Goal: Use online tool/utility

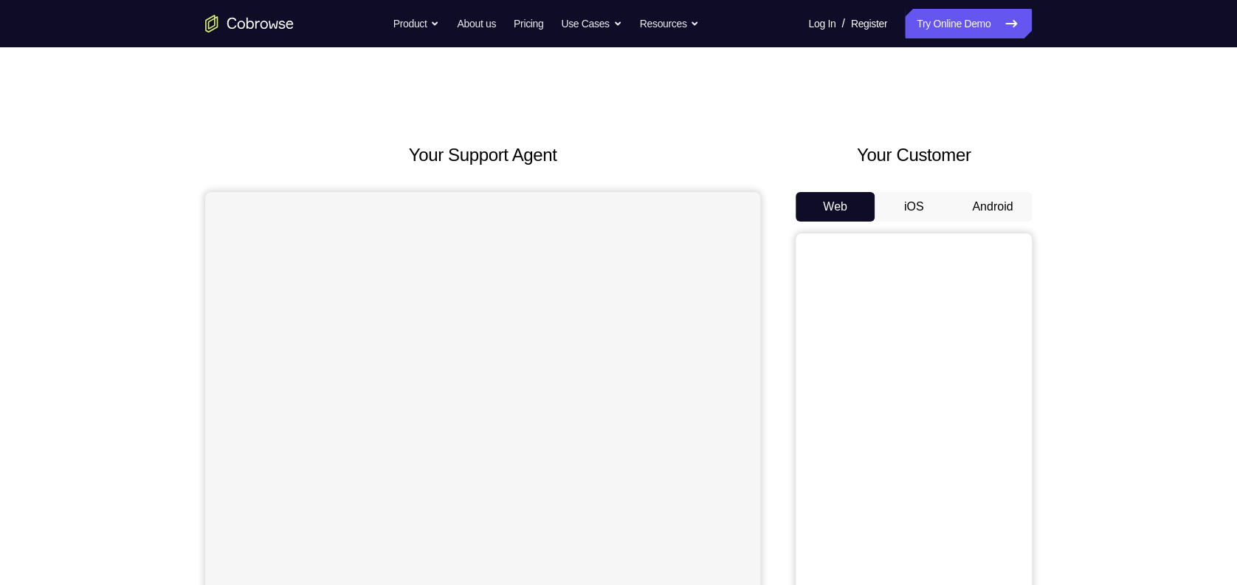
click at [995, 207] on button "Android" at bounding box center [992, 207] width 79 height 30
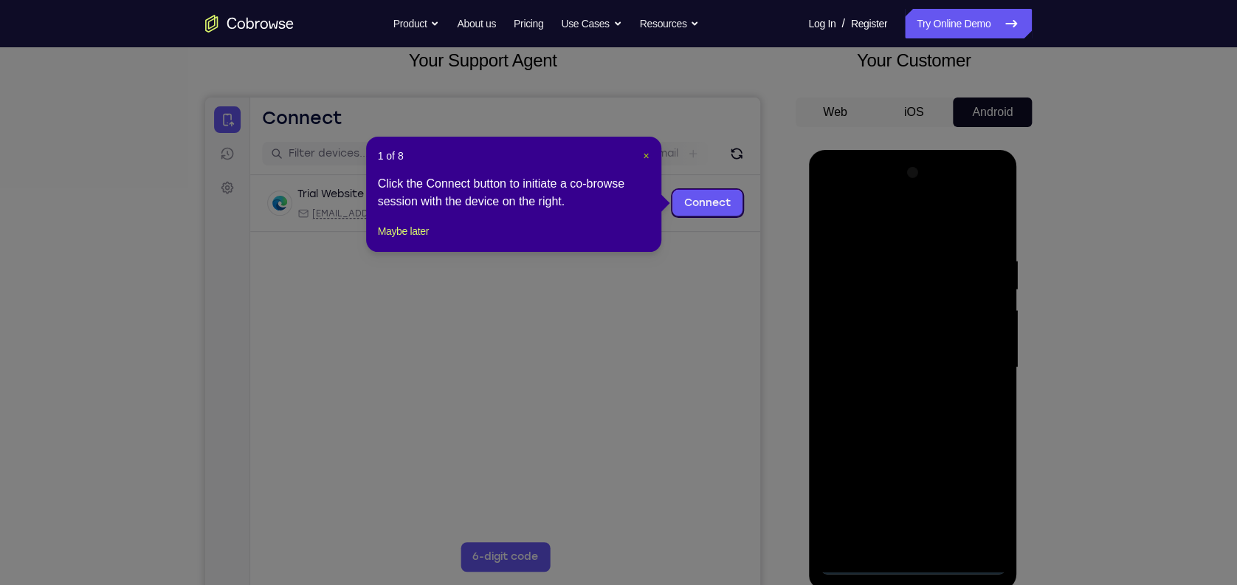
click at [648, 156] on span "×" at bounding box center [646, 156] width 6 height 12
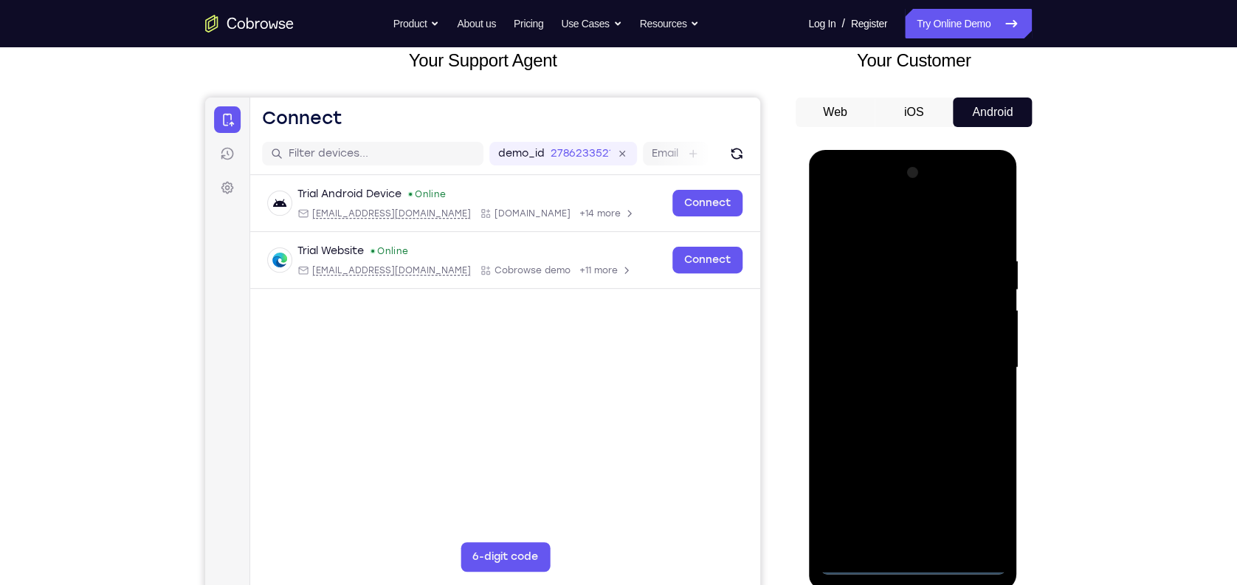
click at [912, 563] on div at bounding box center [913, 367] width 186 height 413
click at [980, 504] on div at bounding box center [913, 367] width 186 height 413
click at [834, 193] on div at bounding box center [913, 367] width 186 height 413
click at [971, 359] on div at bounding box center [913, 367] width 186 height 413
click at [896, 396] on div at bounding box center [913, 367] width 186 height 413
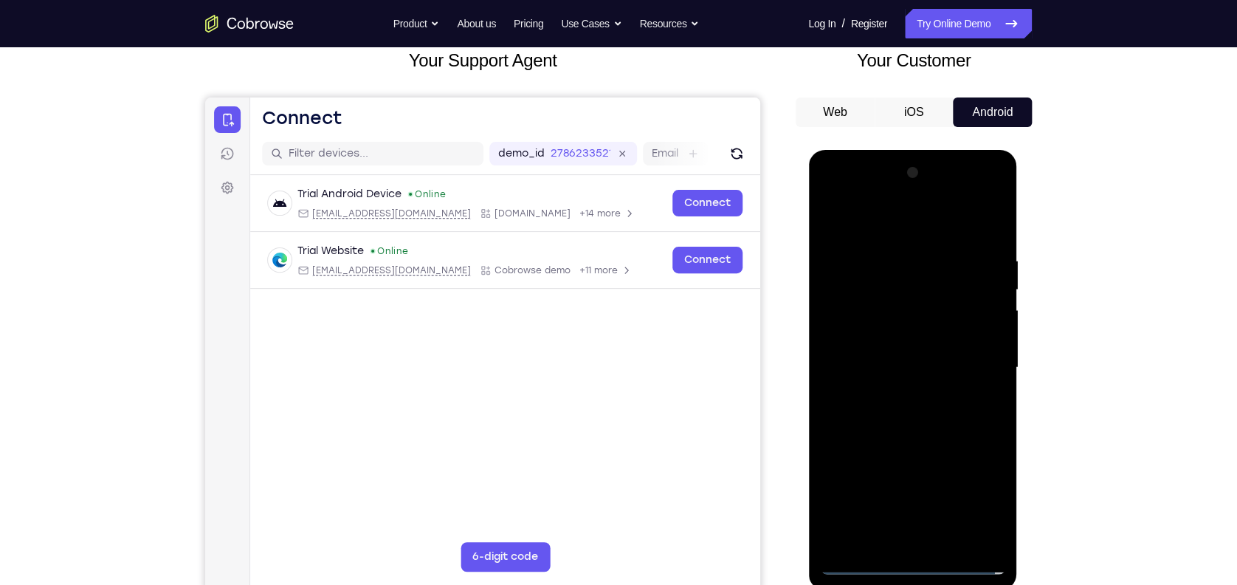
click at [898, 340] on div at bounding box center [913, 367] width 186 height 413
click at [865, 325] on div at bounding box center [913, 367] width 186 height 413
click at [887, 371] on div at bounding box center [913, 367] width 186 height 413
click at [898, 419] on div at bounding box center [913, 367] width 186 height 413
click at [910, 408] on div at bounding box center [913, 367] width 186 height 413
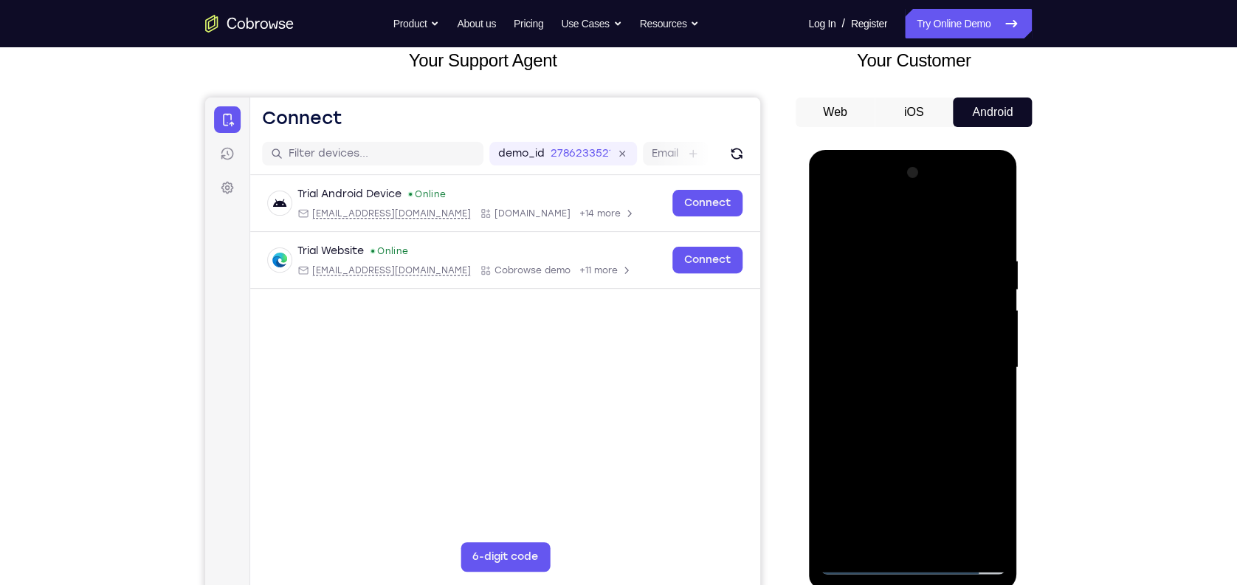
click at [991, 385] on div at bounding box center [913, 367] width 186 height 413
click at [905, 337] on div at bounding box center [913, 367] width 186 height 413
click at [919, 373] on div at bounding box center [913, 367] width 186 height 413
click at [943, 220] on div at bounding box center [913, 367] width 186 height 413
click at [916, 244] on div at bounding box center [913, 367] width 186 height 413
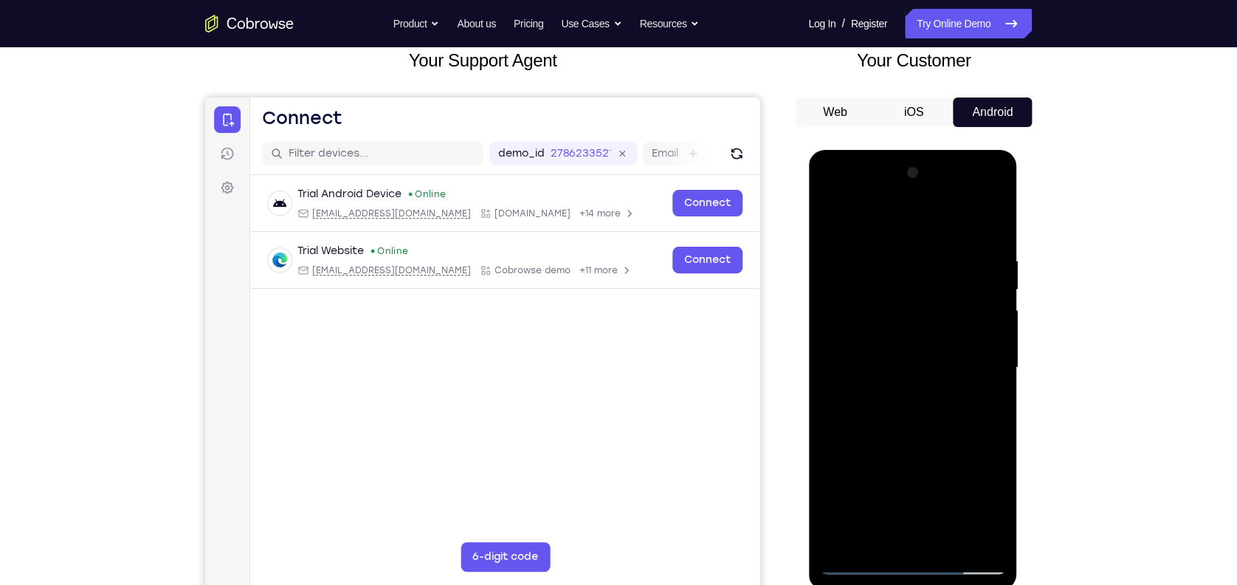
click at [878, 420] on div at bounding box center [913, 367] width 186 height 413
click at [1000, 230] on div at bounding box center [913, 367] width 186 height 413
click at [995, 233] on div at bounding box center [913, 367] width 186 height 413
click at [997, 212] on div at bounding box center [913, 367] width 186 height 413
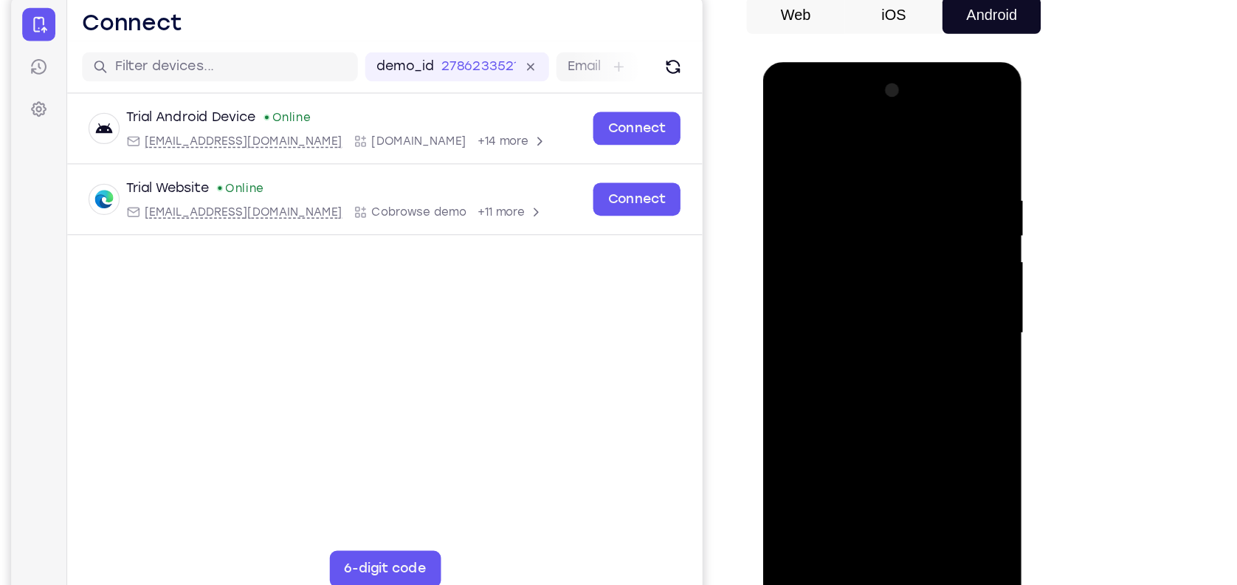
scroll to position [95, 0]
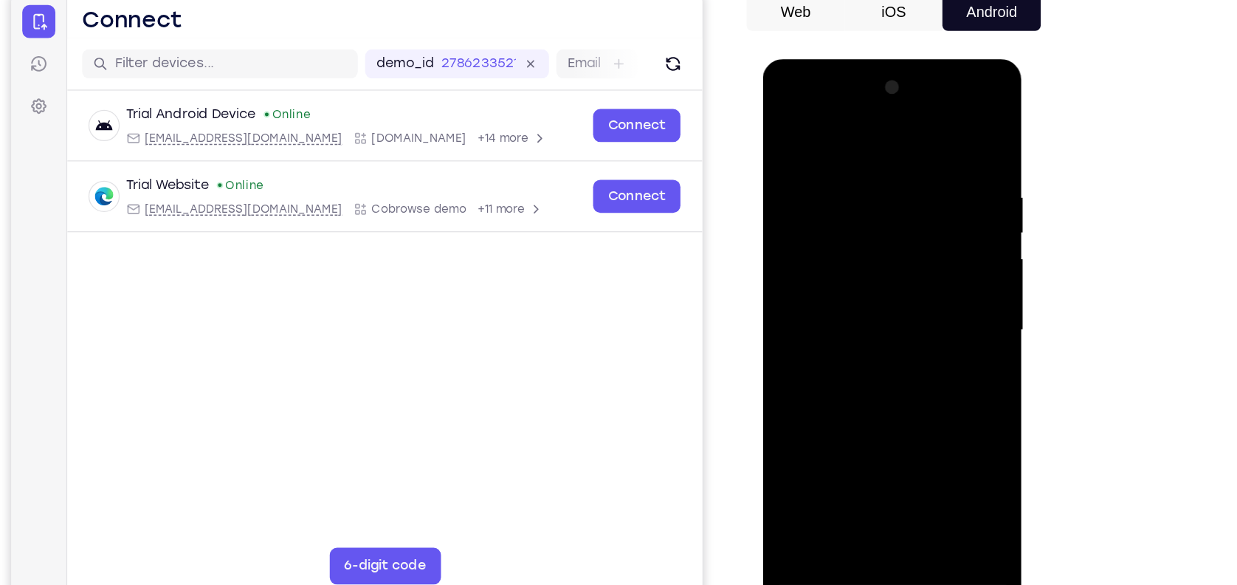
click at [786, 122] on div at bounding box center [867, 276] width 186 height 413
click at [843, 158] on div at bounding box center [867, 276] width 186 height 413
click at [939, 263] on div at bounding box center [867, 276] width 186 height 413
click at [932, 284] on div at bounding box center [867, 276] width 186 height 413
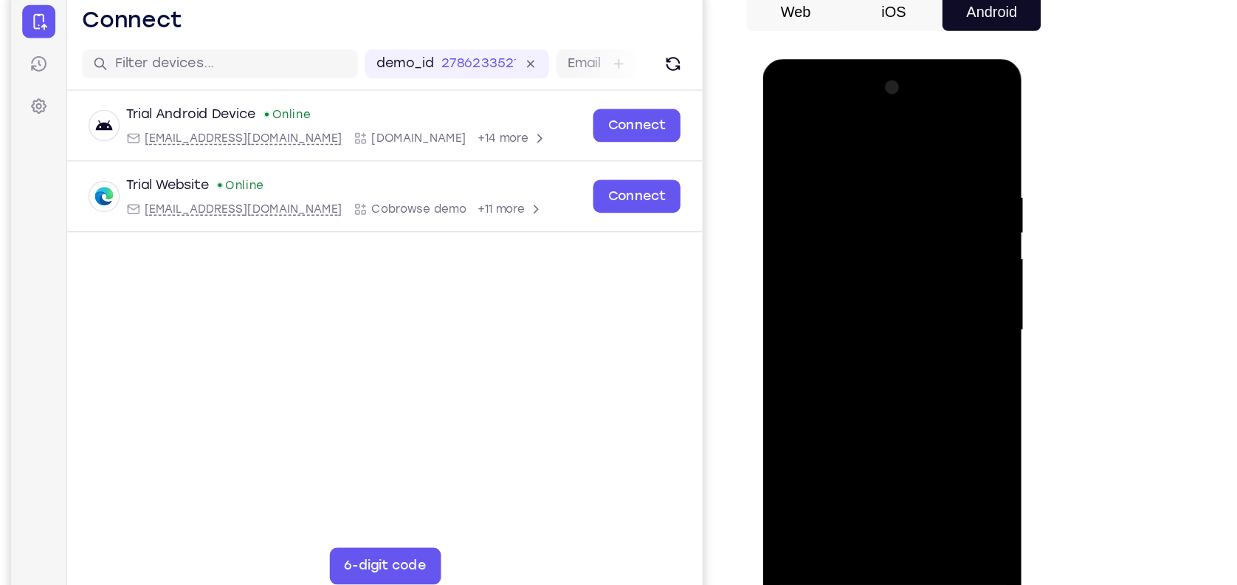
click at [932, 284] on div at bounding box center [867, 276] width 186 height 413
click at [944, 135] on div at bounding box center [867, 276] width 186 height 413
drag, startPoint x: 929, startPoint y: 157, endPoint x: 863, endPoint y: 155, distance: 65.7
click at [863, 155] on div at bounding box center [867, 276] width 186 height 413
click at [831, 154] on div at bounding box center [867, 276] width 186 height 413
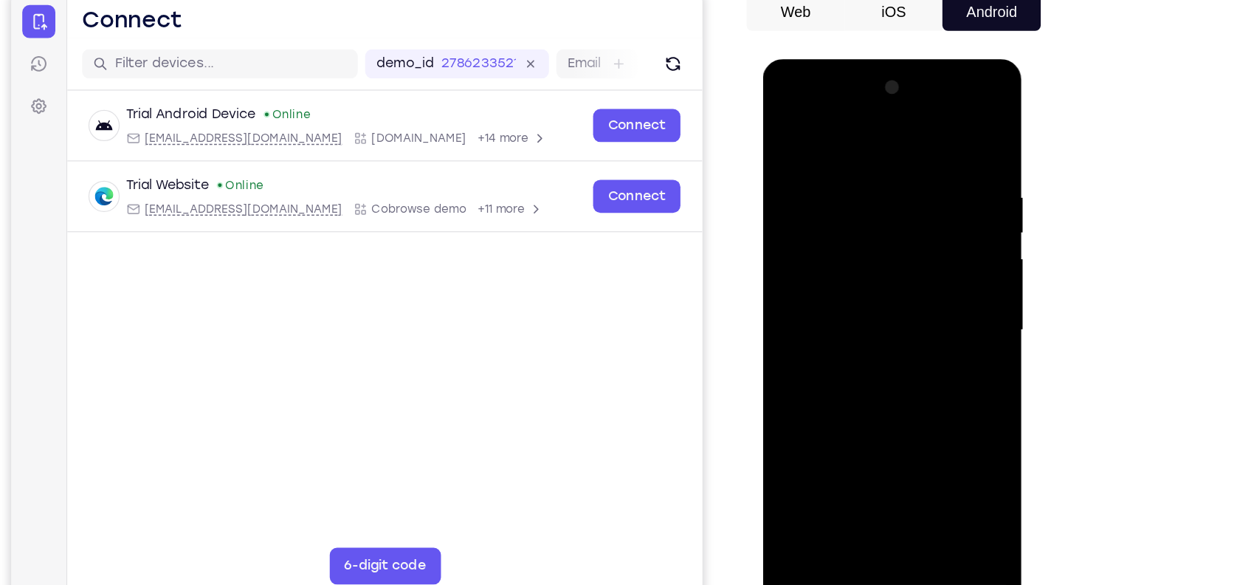
click at [918, 223] on div at bounding box center [867, 276] width 186 height 413
click at [941, 227] on div at bounding box center [867, 276] width 186 height 413
click at [944, 176] on div at bounding box center [867, 276] width 186 height 413
click at [945, 188] on div at bounding box center [867, 276] width 186 height 413
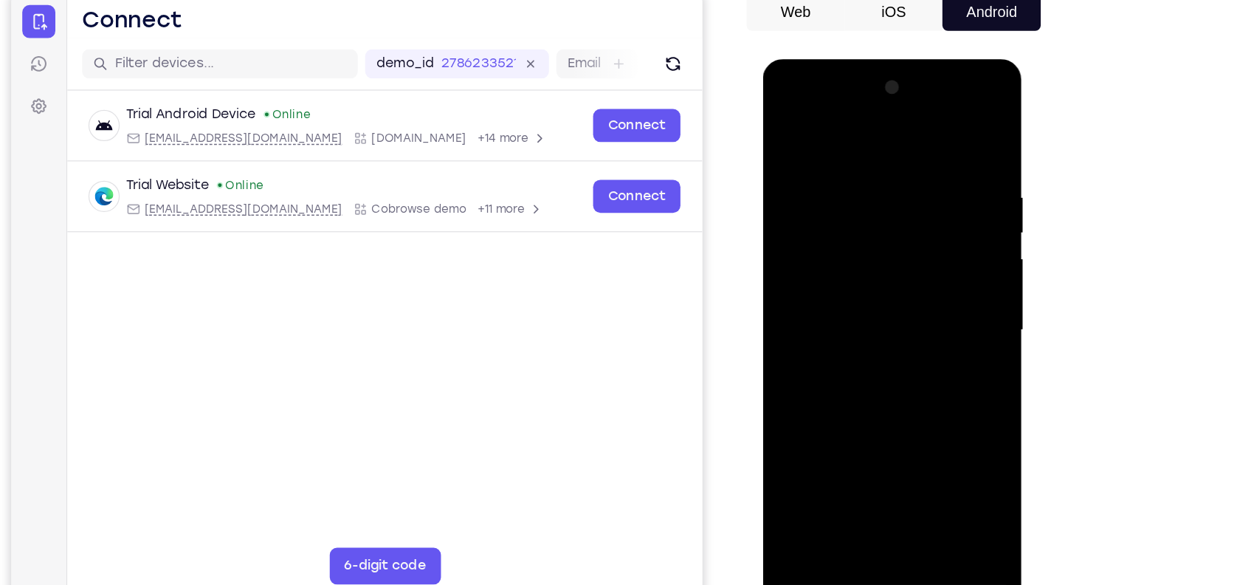
click at [947, 142] on div at bounding box center [867, 276] width 186 height 413
drag, startPoint x: 941, startPoint y: 155, endPoint x: 856, endPoint y: 148, distance: 85.2
click at [856, 148] on div at bounding box center [867, 276] width 186 height 413
click at [899, 450] on div at bounding box center [867, 276] width 186 height 413
click at [862, 356] on div at bounding box center [867, 276] width 186 height 413
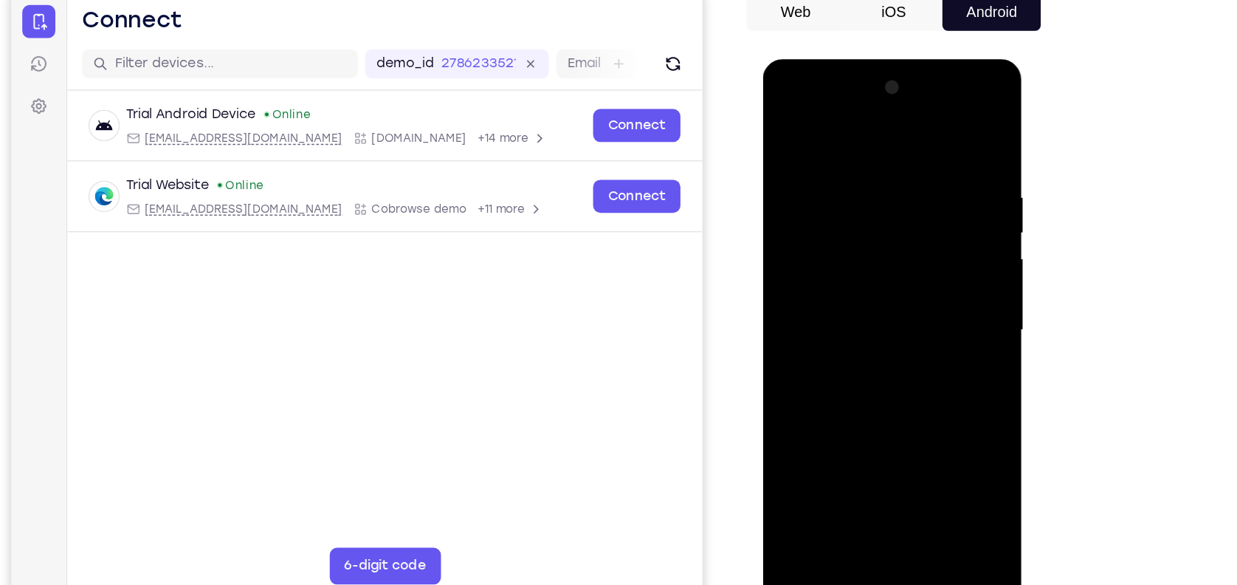
click at [856, 244] on div at bounding box center [867, 276] width 186 height 413
click at [786, 134] on div at bounding box center [867, 276] width 186 height 413
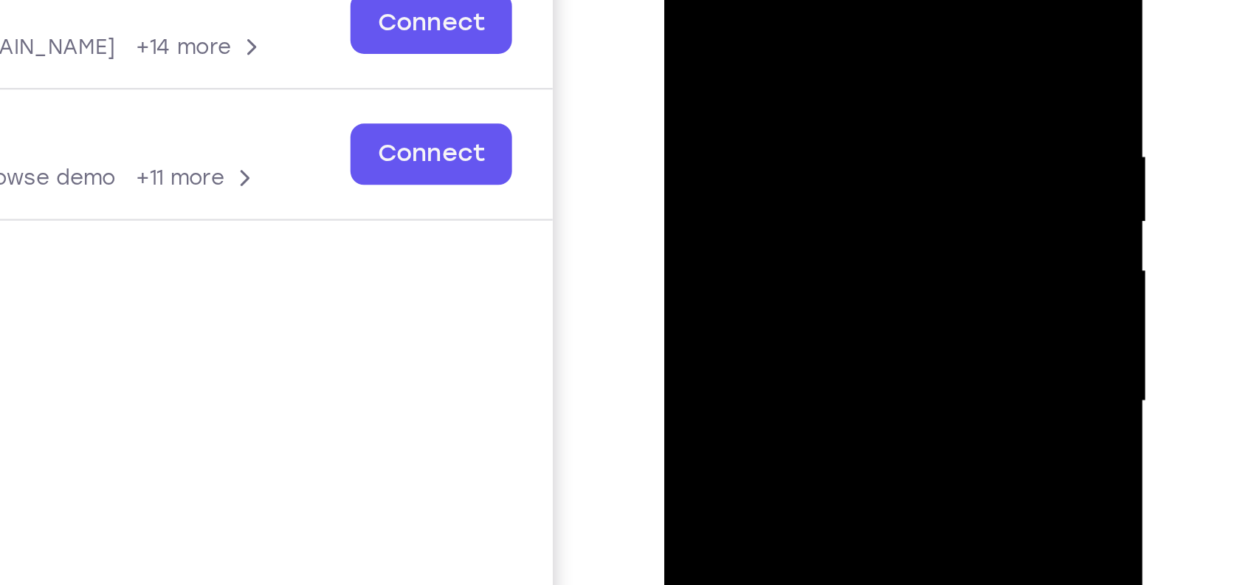
click at [851, 38] on div at bounding box center [768, 118] width 186 height 413
click at [854, 39] on div at bounding box center [768, 118] width 186 height 413
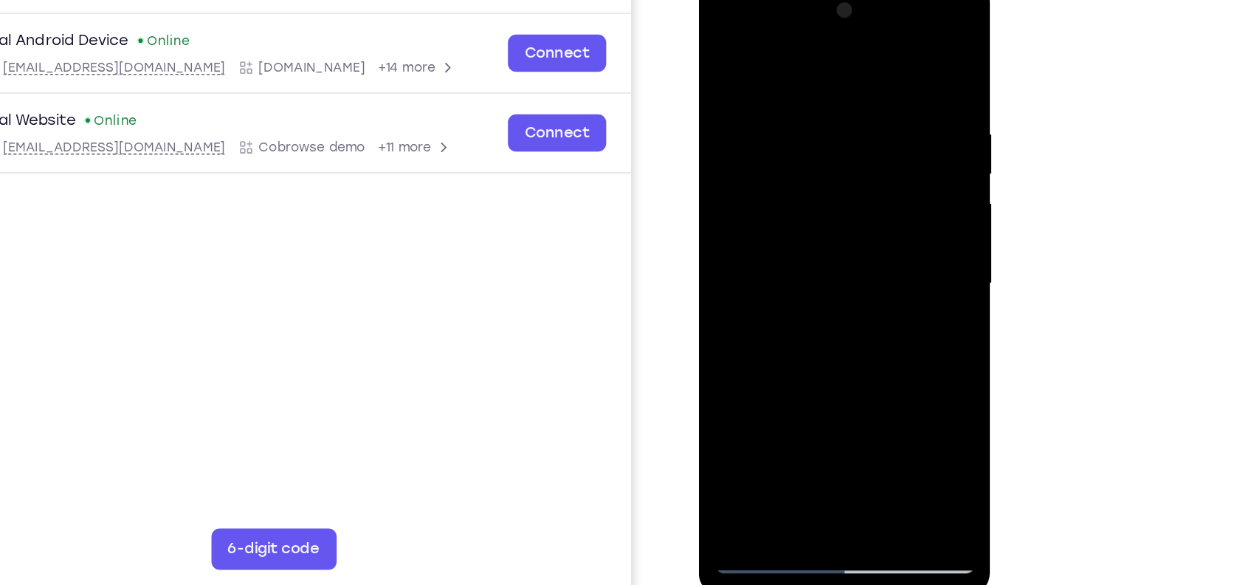
scroll to position [91, 0]
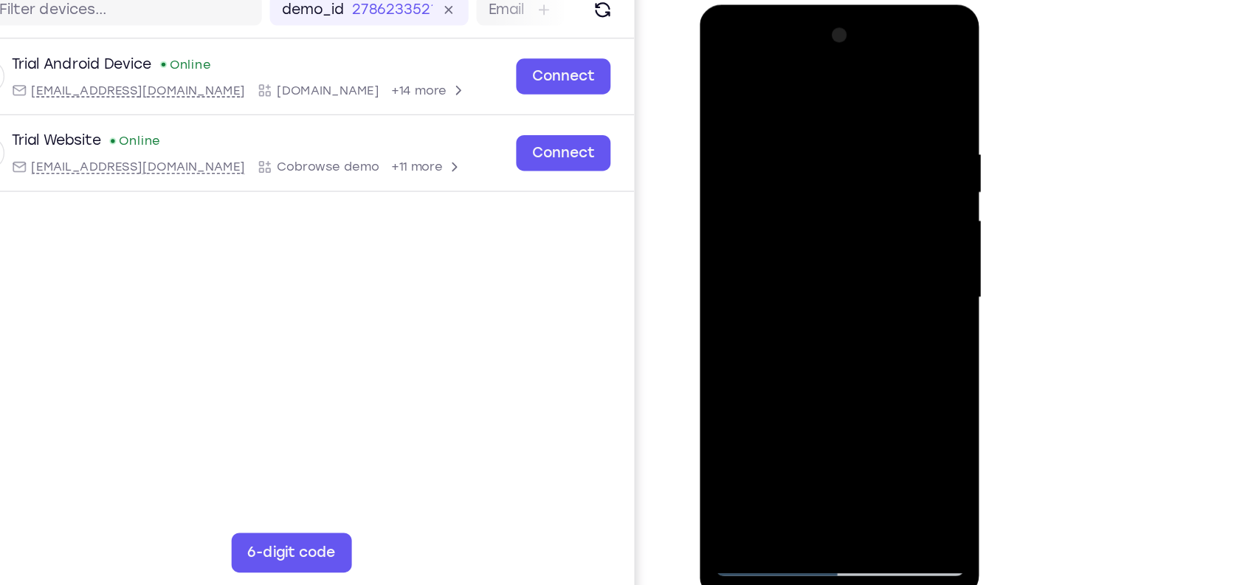
click at [725, 67] on div at bounding box center [804, 222] width 186 height 413
click at [886, 72] on div at bounding box center [804, 222] width 186 height 413
drag, startPoint x: 789, startPoint y: 251, endPoint x: 805, endPoint y: 137, distance: 114.8
click at [805, 137] on div at bounding box center [804, 222] width 186 height 413
click at [886, 374] on div at bounding box center [804, 222] width 186 height 413
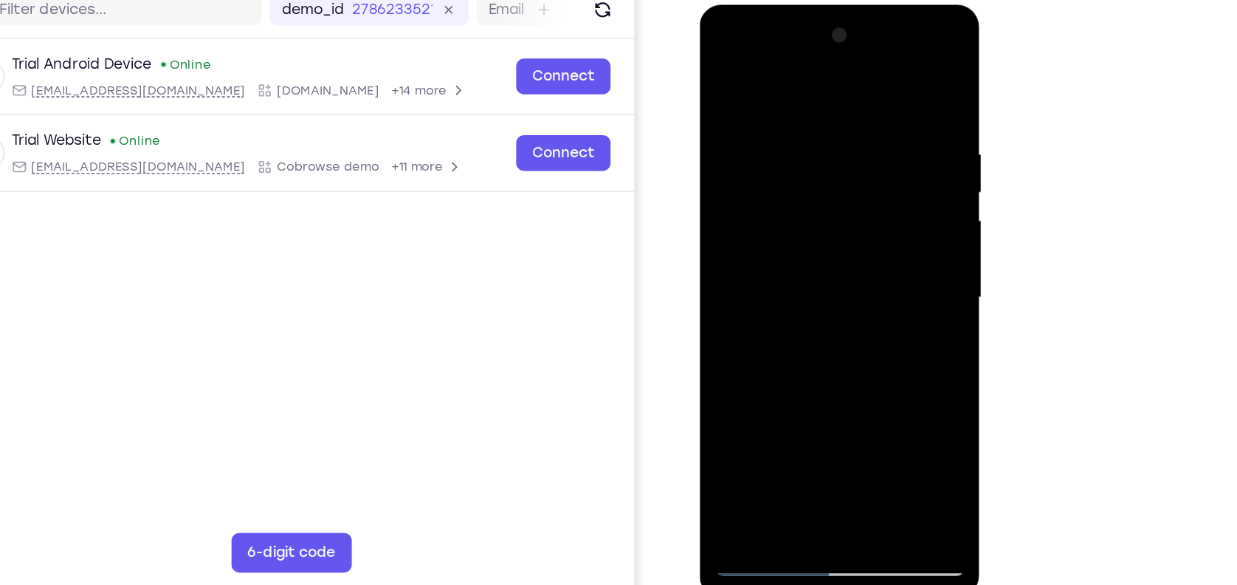
click at [844, 390] on div at bounding box center [804, 222] width 186 height 413
click at [725, 80] on div at bounding box center [804, 222] width 186 height 413
click at [721, 74] on div at bounding box center [804, 222] width 186 height 413
click at [751, 412] on div at bounding box center [804, 222] width 186 height 413
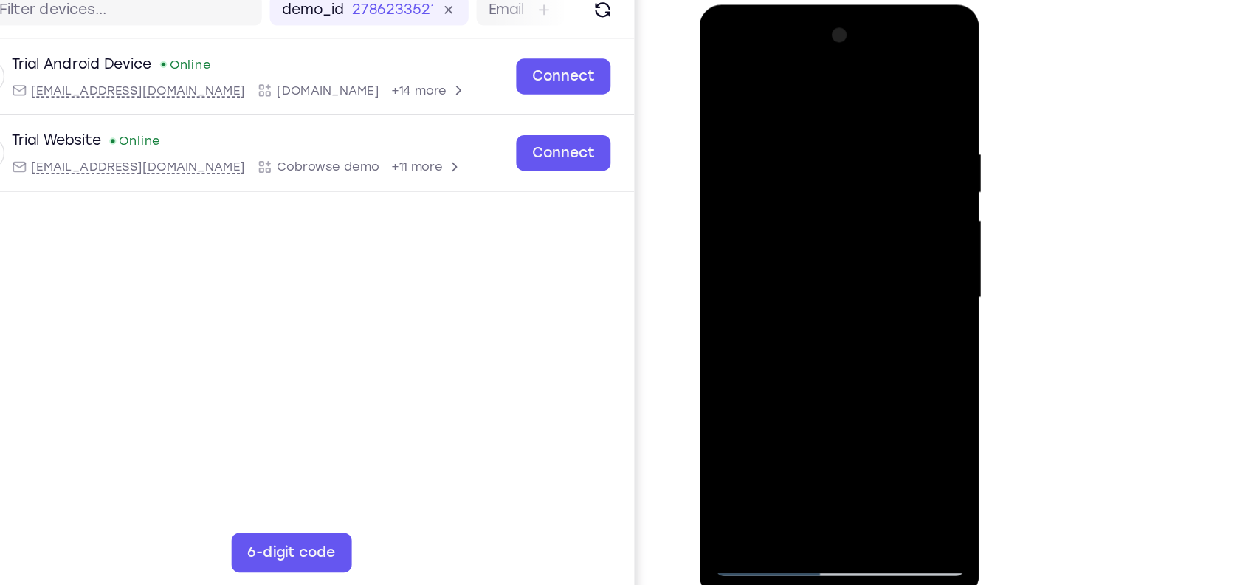
click at [739, 86] on div at bounding box center [804, 222] width 186 height 413
click at [732, 388] on div at bounding box center [804, 222] width 186 height 413
drag, startPoint x: 860, startPoint y: 258, endPoint x: 850, endPoint y: 176, distance: 82.6
click at [850, 176] on div at bounding box center [804, 222] width 186 height 413
drag, startPoint x: 840, startPoint y: 258, endPoint x: 842, endPoint y: 196, distance: 62.1
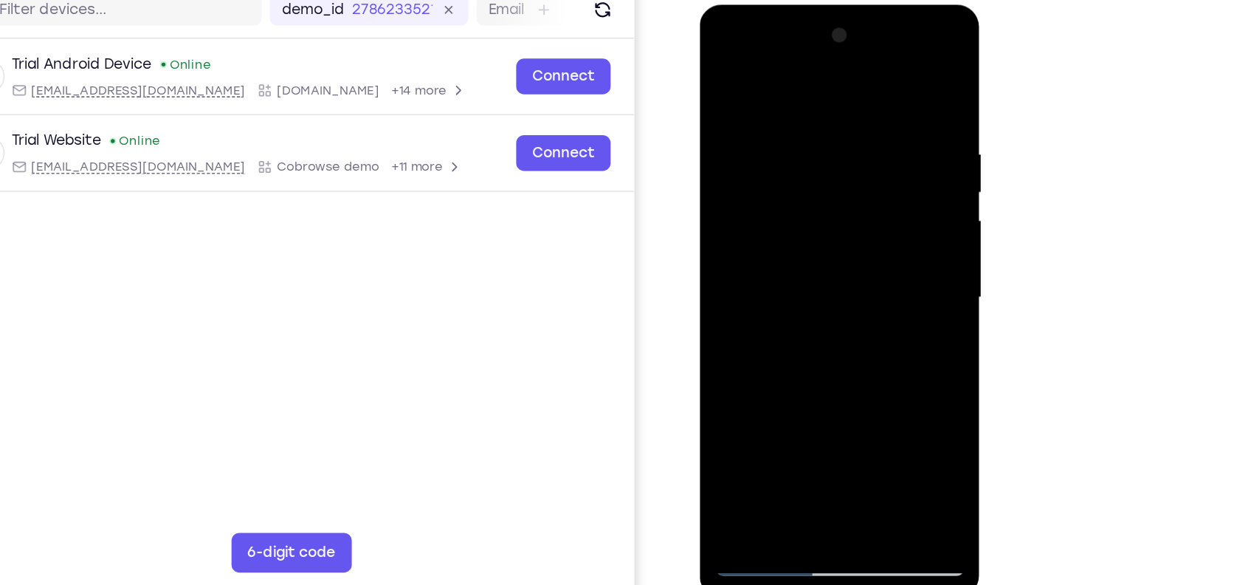
click at [842, 196] on div at bounding box center [804, 222] width 186 height 413
drag, startPoint x: 831, startPoint y: 264, endPoint x: 836, endPoint y: 80, distance: 183.9
click at [836, 80] on div at bounding box center [804, 222] width 186 height 413
drag, startPoint x: 828, startPoint y: 259, endPoint x: 845, endPoint y: 119, distance: 141.3
click at [845, 119] on div at bounding box center [804, 222] width 186 height 413
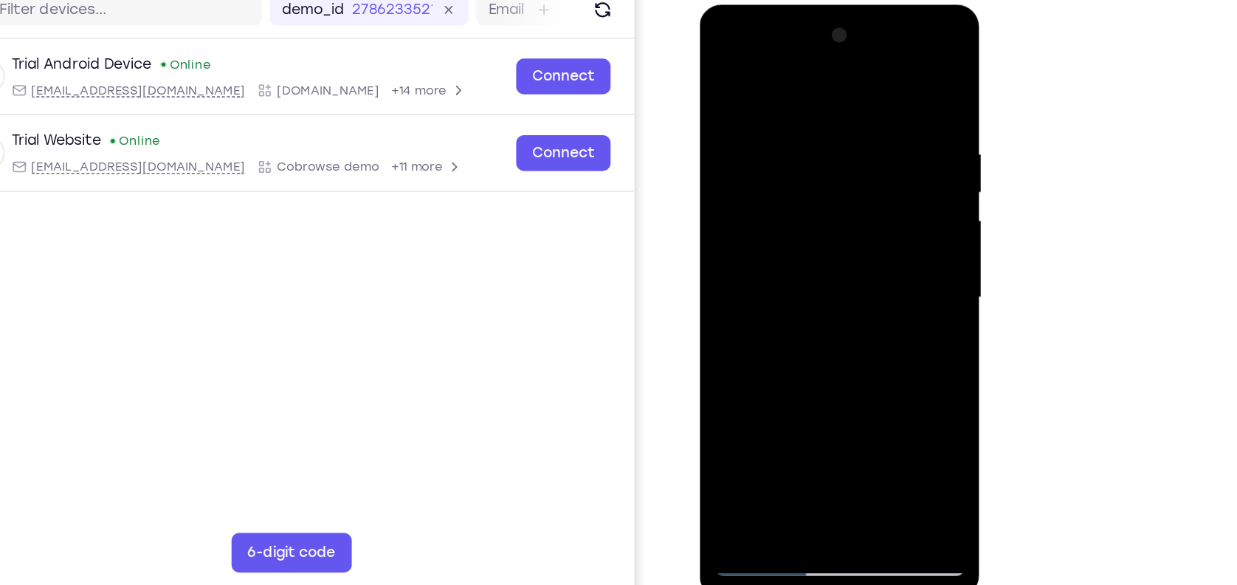
drag, startPoint x: 836, startPoint y: 220, endPoint x: 834, endPoint y: 100, distance: 120.4
click at [834, 100] on div at bounding box center [804, 222] width 186 height 413
drag, startPoint x: 824, startPoint y: 225, endPoint x: 821, endPoint y: 154, distance: 71.7
click at [821, 154] on div at bounding box center [804, 222] width 186 height 413
drag, startPoint x: 811, startPoint y: 269, endPoint x: 808, endPoint y: 207, distance: 62.8
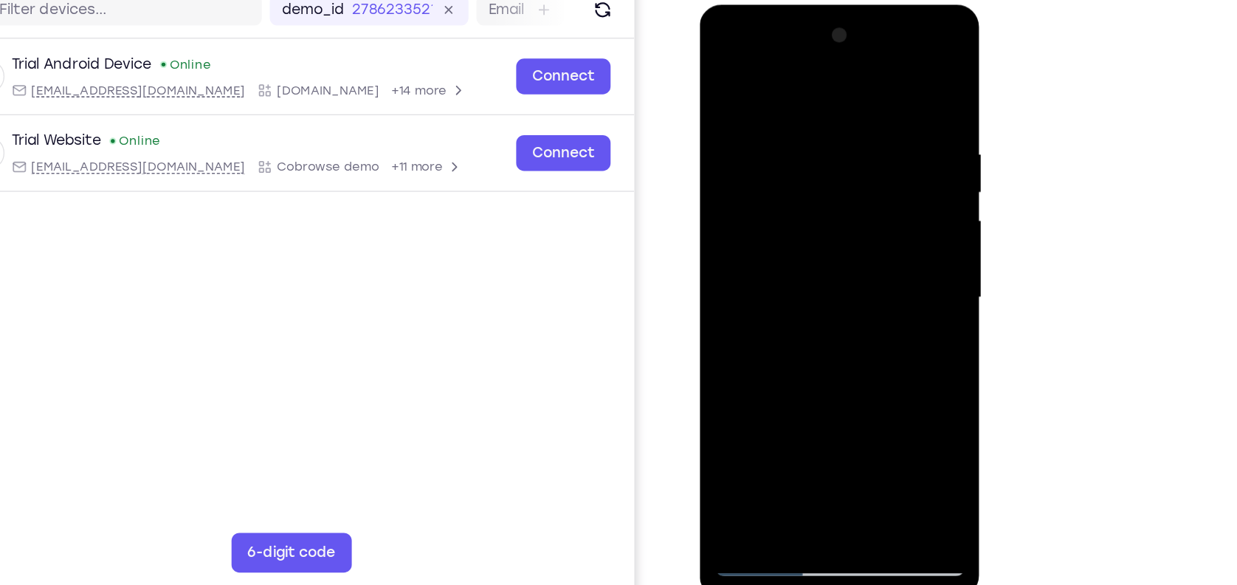
click at [808, 207] on div at bounding box center [804, 222] width 186 height 413
drag, startPoint x: 805, startPoint y: 262, endPoint x: 800, endPoint y: 170, distance: 92.4
click at [800, 170] on div at bounding box center [804, 222] width 186 height 413
drag, startPoint x: 799, startPoint y: 255, endPoint x: 900, endPoint y: -54, distance: 324.8
click at [900, 4] on html "Online web based iOS Simulators and Android Emulators. Run iPhone, iPad, Mobile…" at bounding box center [805, 225] width 210 height 443
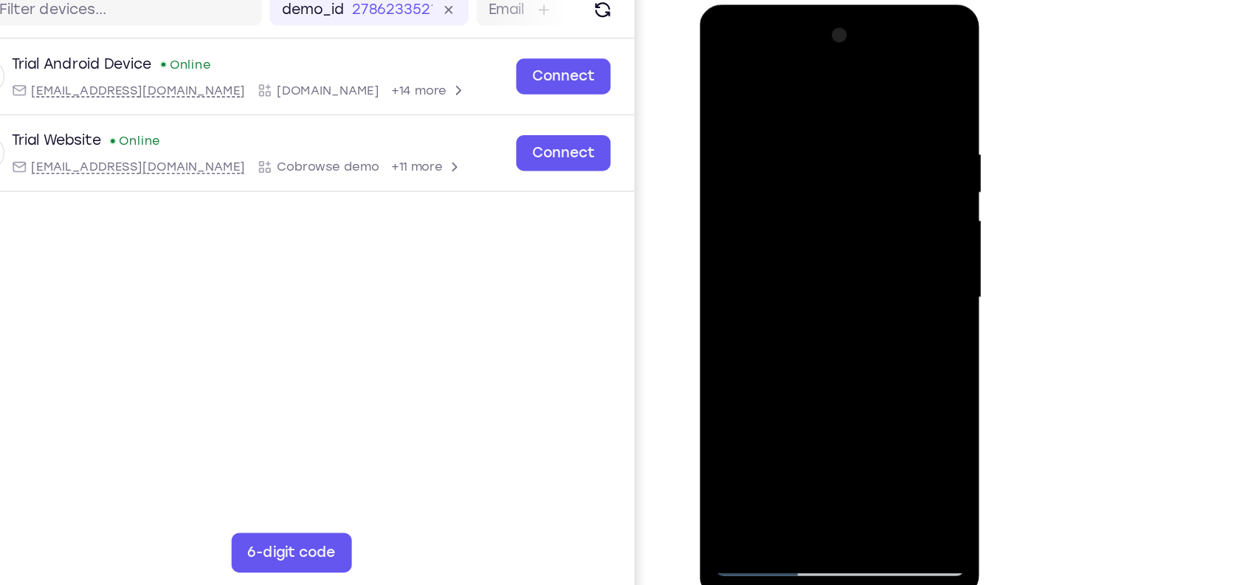
drag, startPoint x: 808, startPoint y: 233, endPoint x: 913, endPoint y: -54, distance: 306.0
click at [910, 4] on html "Online web based iOS Simulators and Android Emulators. Run iPhone, iPad, Mobile…" at bounding box center [805, 225] width 210 height 443
drag, startPoint x: 809, startPoint y: 255, endPoint x: 856, endPoint y: -54, distance: 312.1
click at [856, 4] on html "Online web based iOS Simulators and Android Emulators. Run iPhone, iPad, Mobile…" at bounding box center [805, 225] width 210 height 443
click at [740, 150] on div at bounding box center [804, 222] width 186 height 413
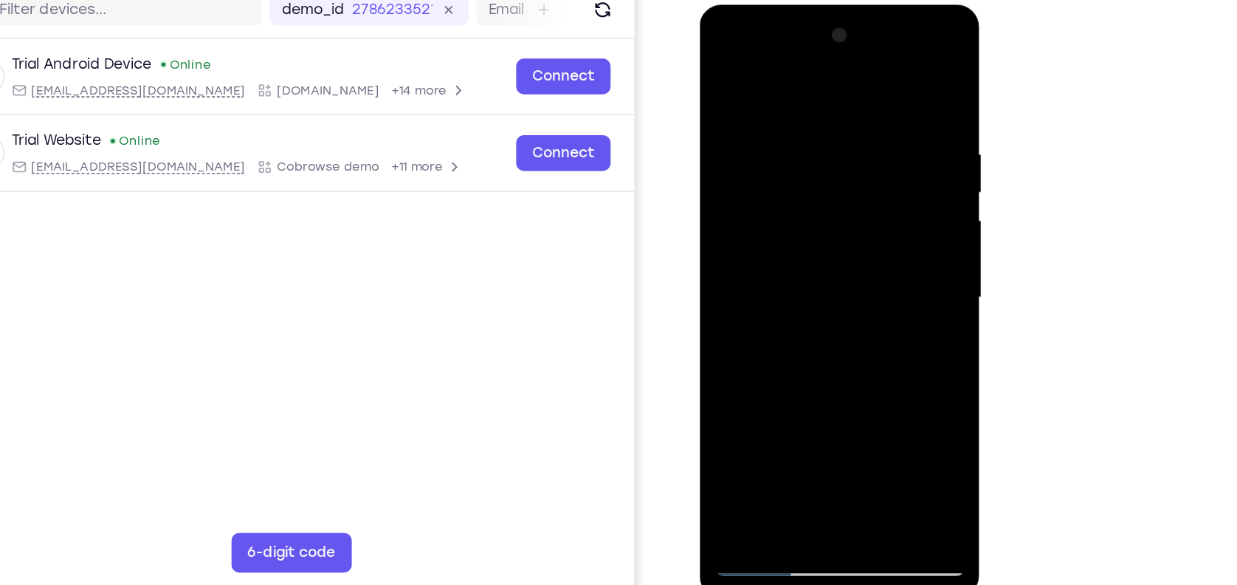
click at [878, 80] on div at bounding box center [804, 222] width 186 height 413
click at [840, 393] on div at bounding box center [804, 222] width 186 height 413
click at [746, 414] on div at bounding box center [804, 222] width 186 height 413
click at [873, 396] on div at bounding box center [804, 222] width 186 height 413
click at [859, 253] on div at bounding box center [804, 222] width 186 height 413
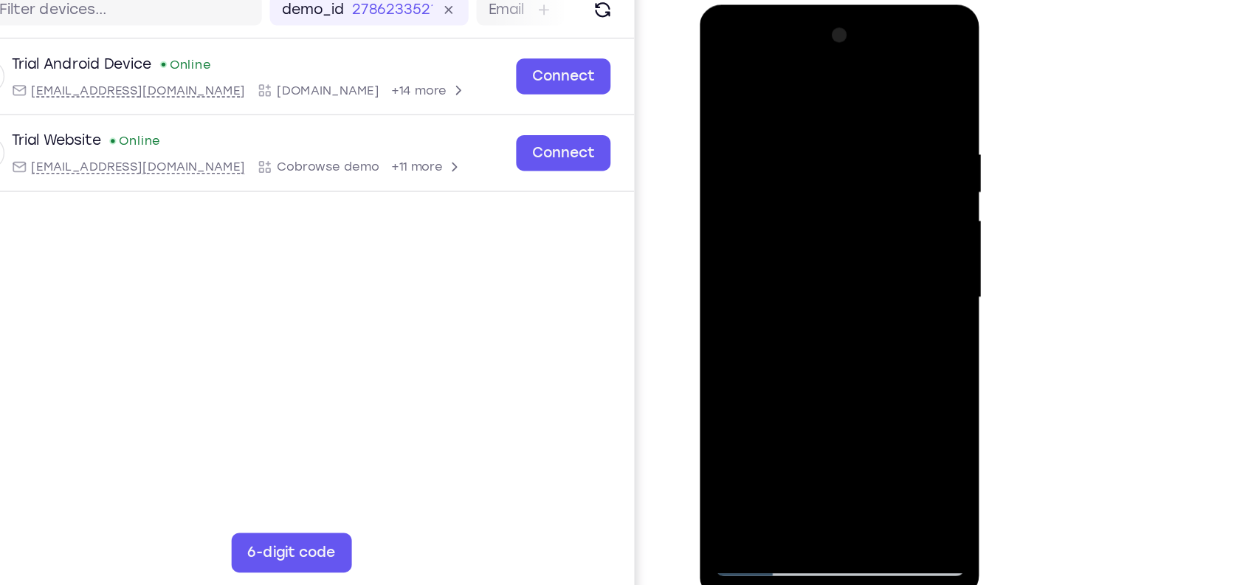
drag, startPoint x: 811, startPoint y: 220, endPoint x: 865, endPoint y: -54, distance: 279.2
click at [865, 4] on html "Online web based iOS Simulators and Android Emulators. Run iPhone, iPad, Mobile…" at bounding box center [805, 225] width 210 height 443
click at [762, 179] on div at bounding box center [804, 222] width 186 height 413
click at [860, 213] on div at bounding box center [804, 222] width 186 height 413
click at [725, 68] on div at bounding box center [804, 222] width 186 height 413
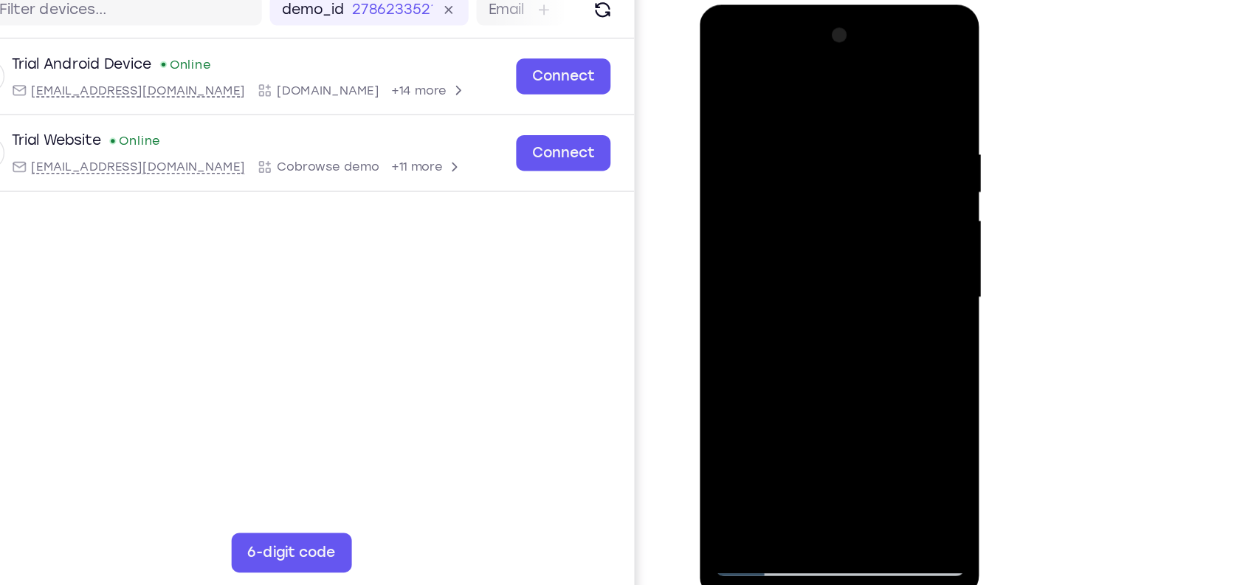
click at [745, 287] on div at bounding box center [804, 222] width 186 height 413
click at [885, 217] on div at bounding box center [804, 222] width 186 height 413
click at [887, 214] on div at bounding box center [804, 222] width 186 height 413
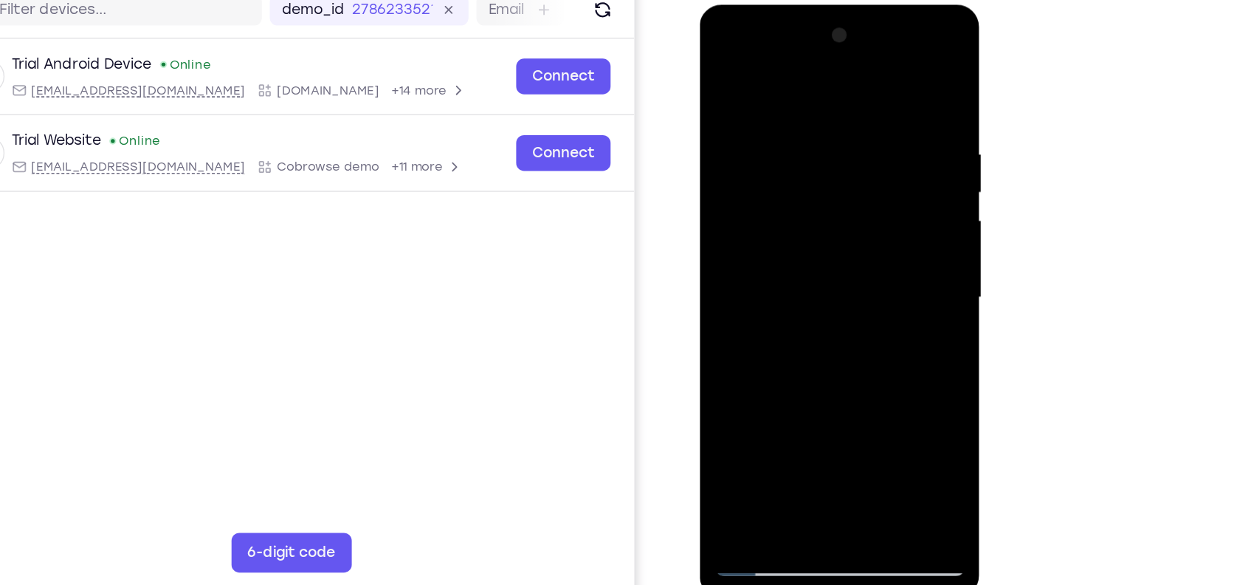
click at [724, 67] on div at bounding box center [804, 222] width 186 height 413
click at [837, 391] on div at bounding box center [804, 222] width 186 height 413
click at [751, 413] on div at bounding box center [804, 222] width 186 height 413
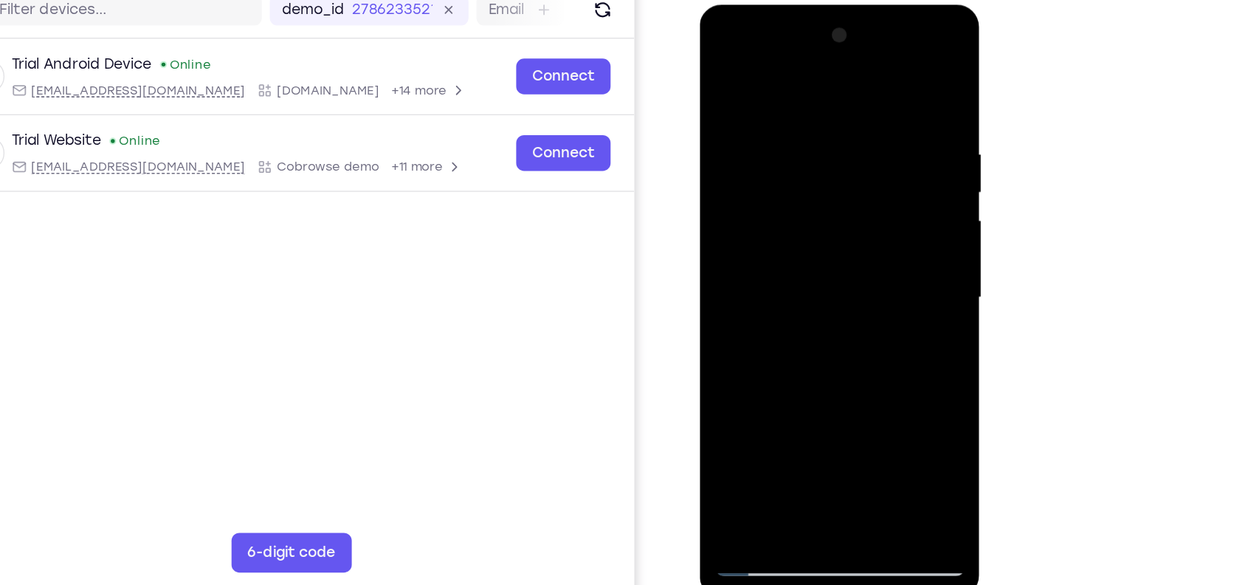
click at [751, 413] on div at bounding box center [804, 222] width 186 height 413
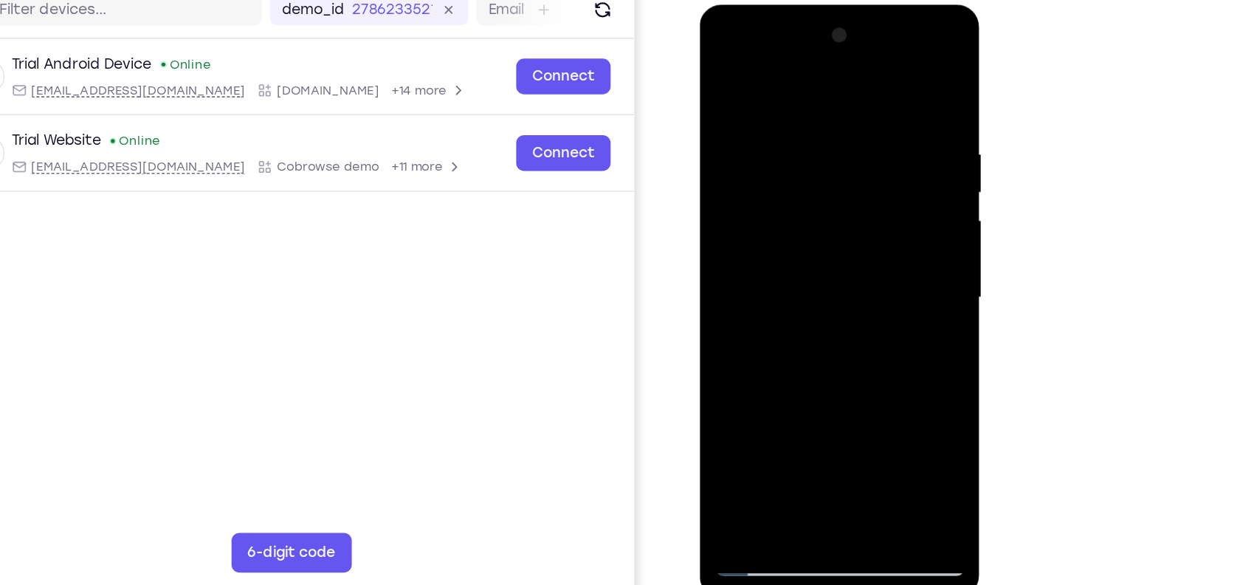
click at [751, 413] on div at bounding box center [804, 222] width 186 height 413
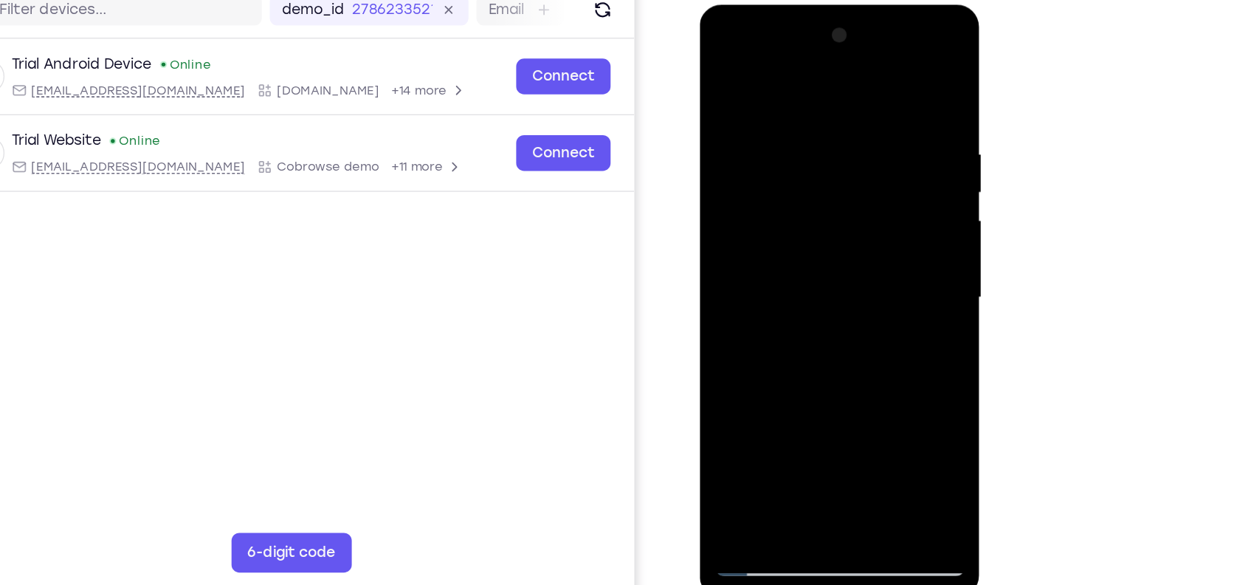
click at [751, 413] on div at bounding box center [804, 222] width 186 height 413
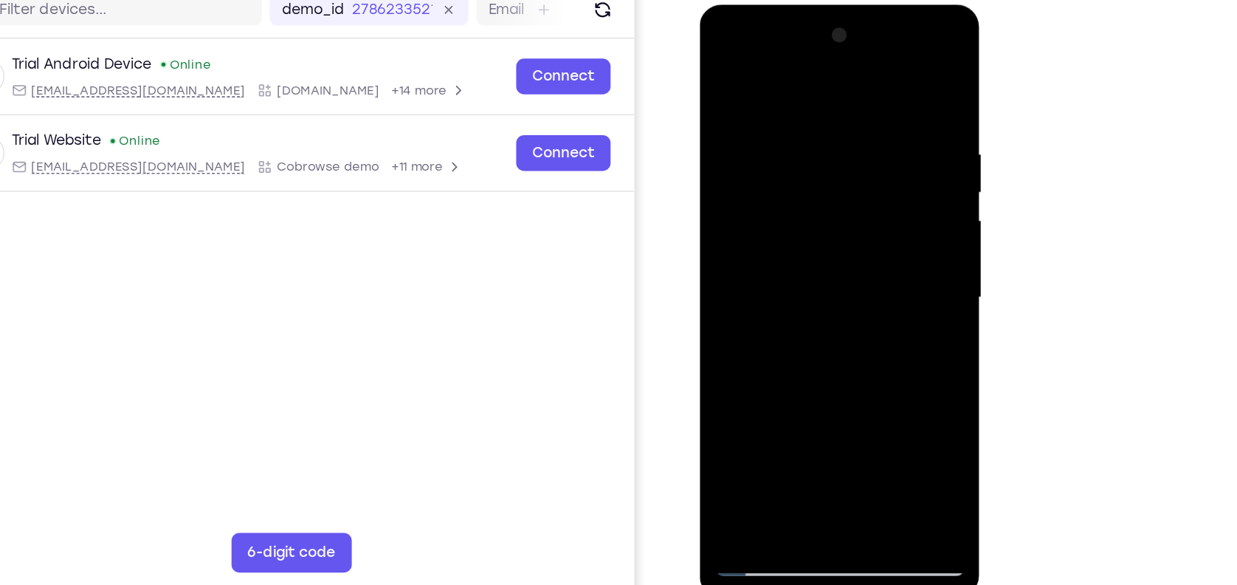
click at [751, 413] on div at bounding box center [804, 222] width 186 height 413
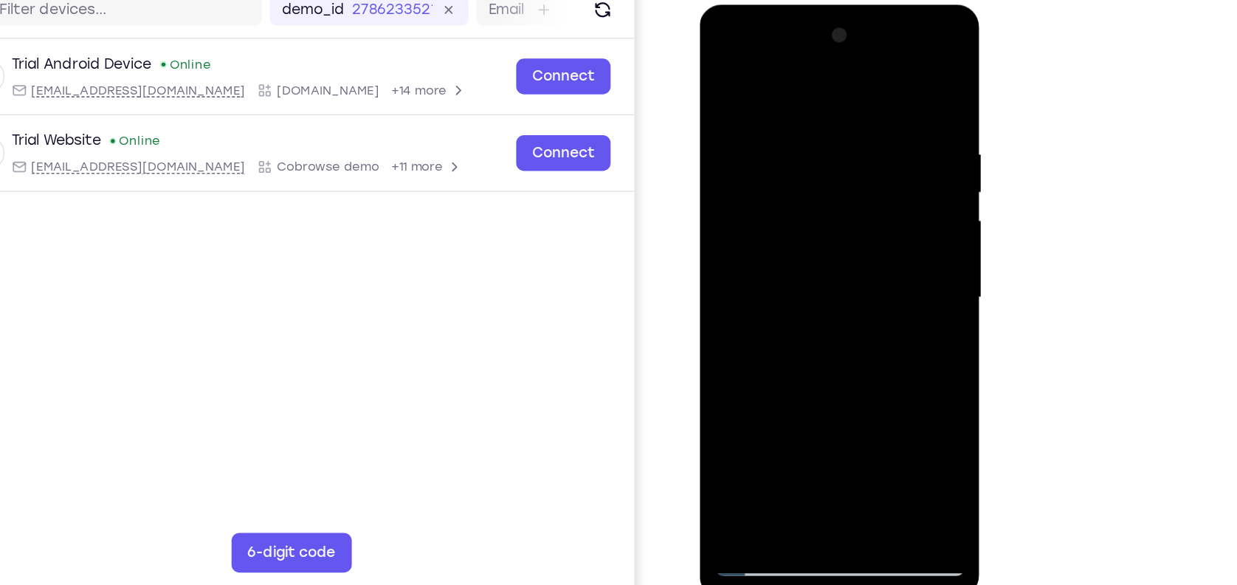
click at [751, 413] on div at bounding box center [804, 222] width 186 height 413
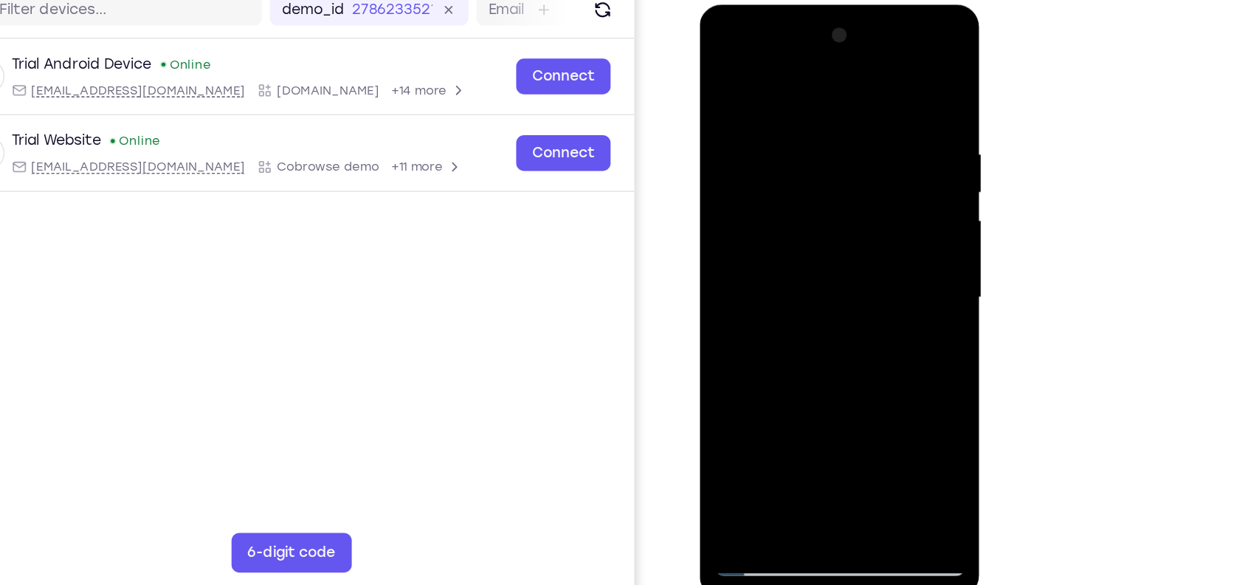
click at [751, 413] on div at bounding box center [804, 222] width 186 height 413
